Goal: Task Accomplishment & Management: Use online tool/utility

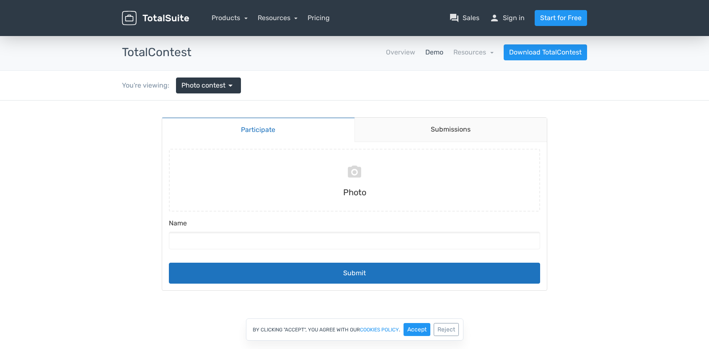
scroll to position [56, 0]
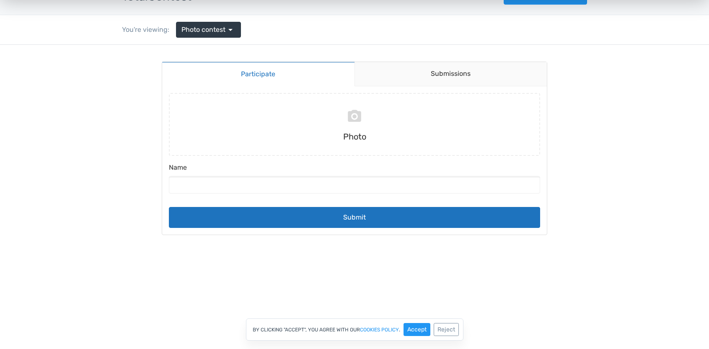
click at [415, 91] on div "Submitting Photo Name Submit" at bounding box center [354, 160] width 385 height 148
click at [413, 86] on div "Submitting Photo Name Submit" at bounding box center [354, 160] width 385 height 148
click at [407, 83] on link "Submissions" at bounding box center [451, 74] width 193 height 24
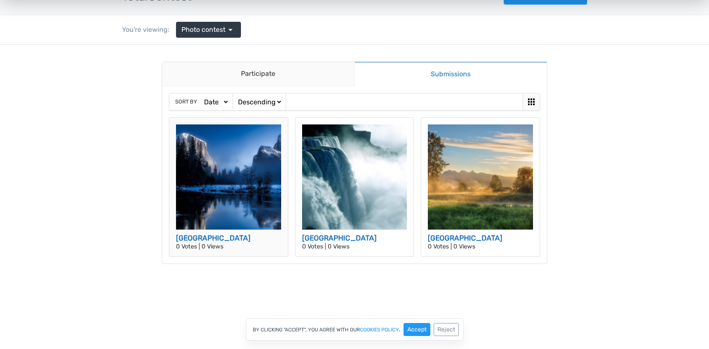
click at [276, 192] on img at bounding box center [228, 177] width 105 height 105
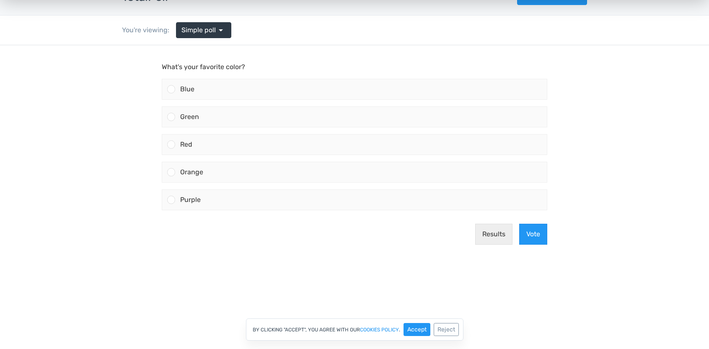
scroll to position [56, 0]
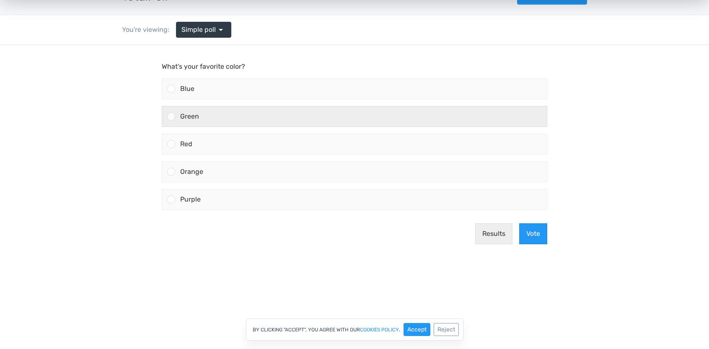
click at [302, 114] on div "Green" at bounding box center [361, 116] width 372 height 20
click at [171, 117] on input "Green" at bounding box center [171, 117] width 0 height 0
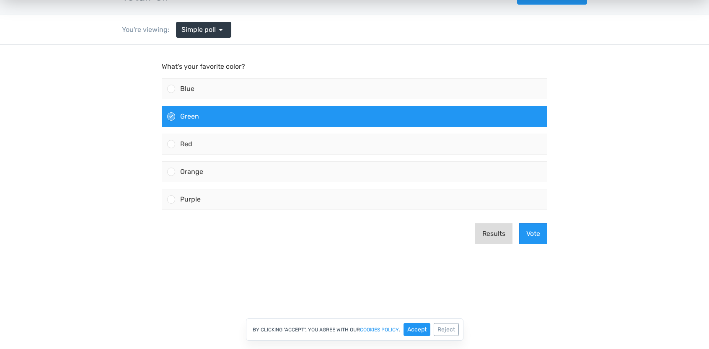
drag, startPoint x: 493, startPoint y: 230, endPoint x: 558, endPoint y: 235, distance: 64.8
click at [558, 235] on body "What's your favorite color? Blue Green Red" at bounding box center [354, 164] width 709 height 238
click at [529, 235] on button "Vote" at bounding box center [533, 233] width 28 height 21
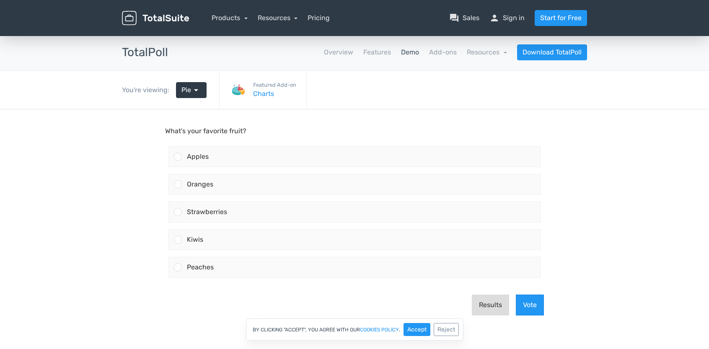
click at [486, 308] on button "Results" at bounding box center [490, 305] width 37 height 21
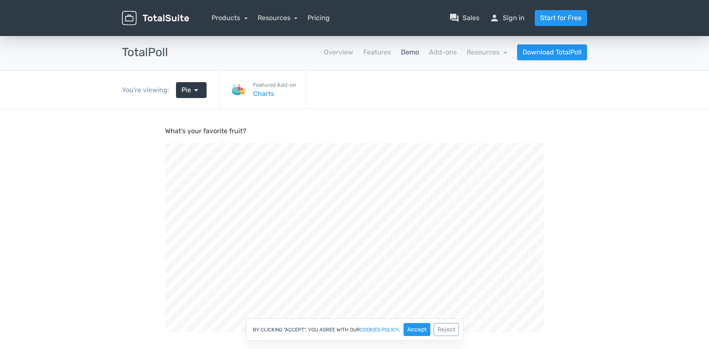
scroll to position [304, 709]
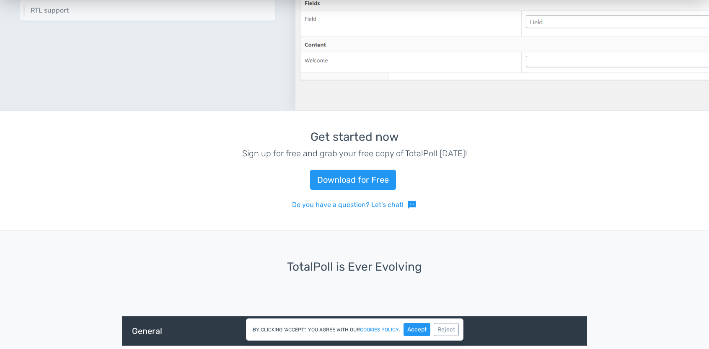
scroll to position [2868, 0]
